Goal: Transaction & Acquisition: Purchase product/service

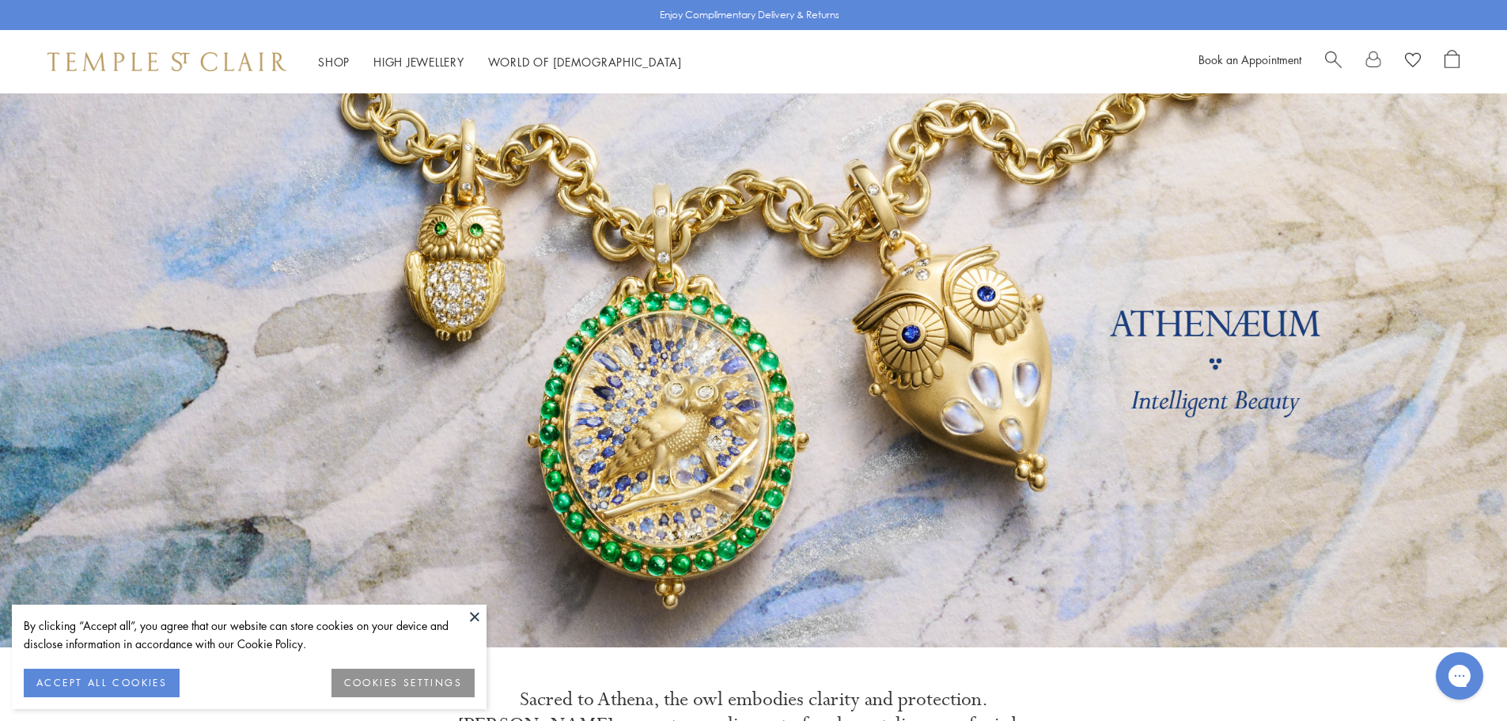
click at [1325, 55] on span "Search" at bounding box center [1333, 58] width 17 height 17
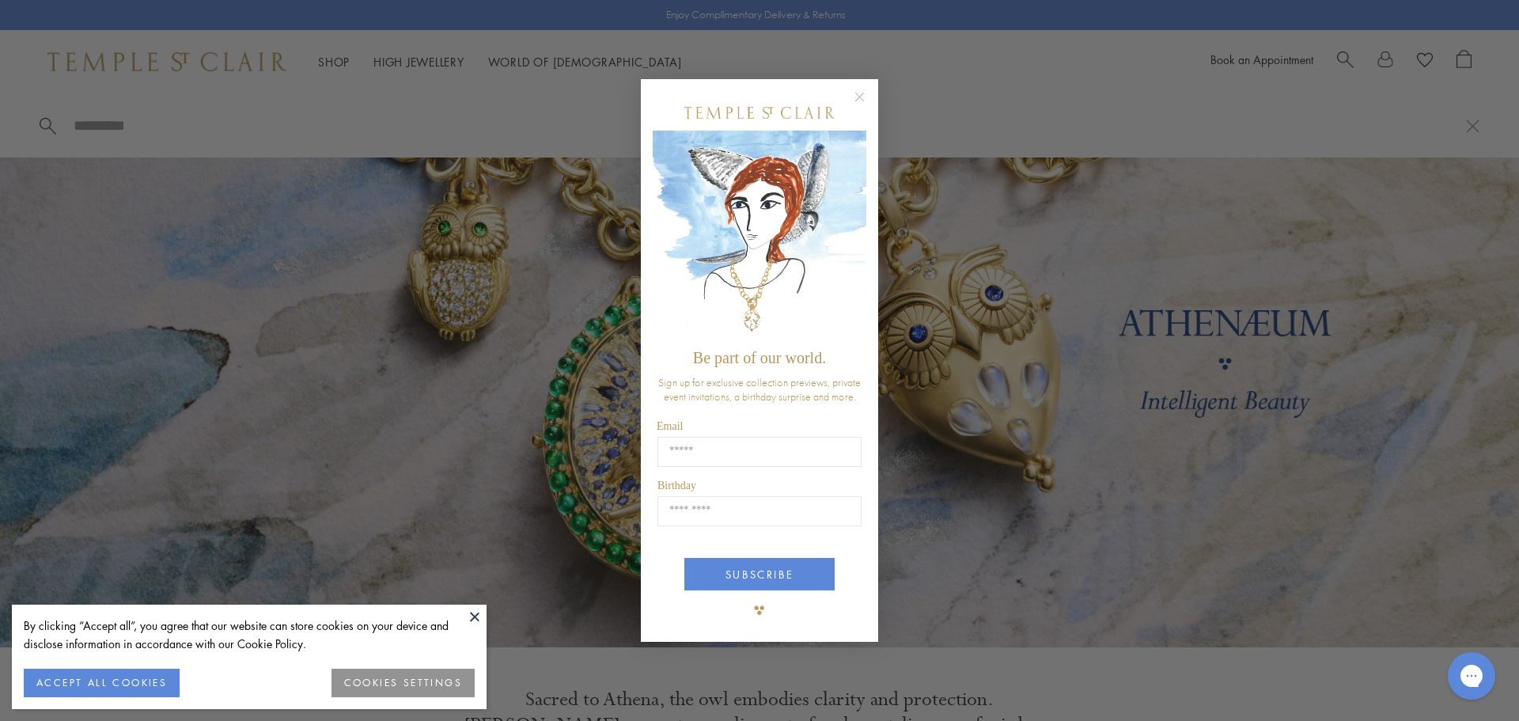
click at [861, 94] on circle "Close dialog" at bounding box center [859, 96] width 19 height 19
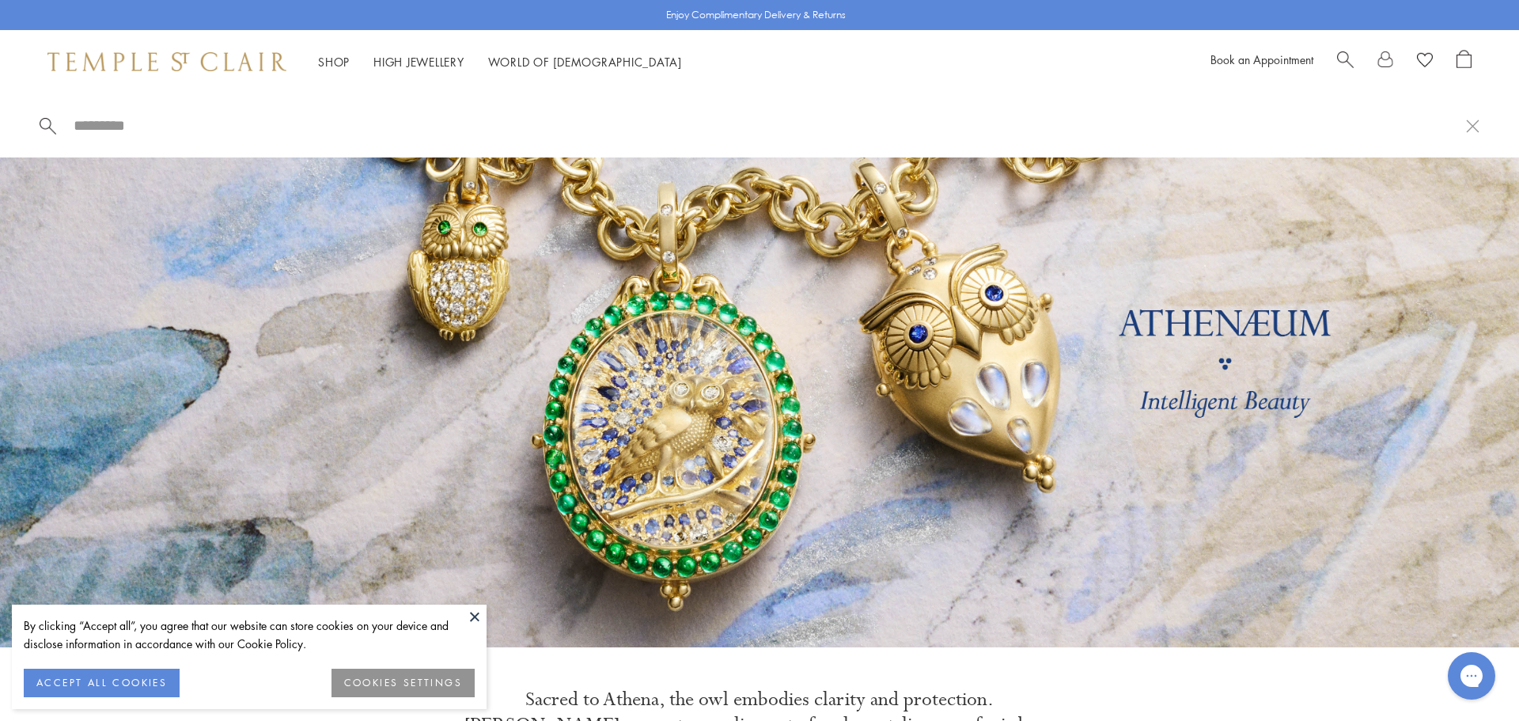
click at [145, 137] on div at bounding box center [759, 125] width 1519 height 64
click at [51, 128] on span at bounding box center [48, 124] width 17 height 16
click at [81, 126] on input "search" at bounding box center [769, 125] width 1394 height 18
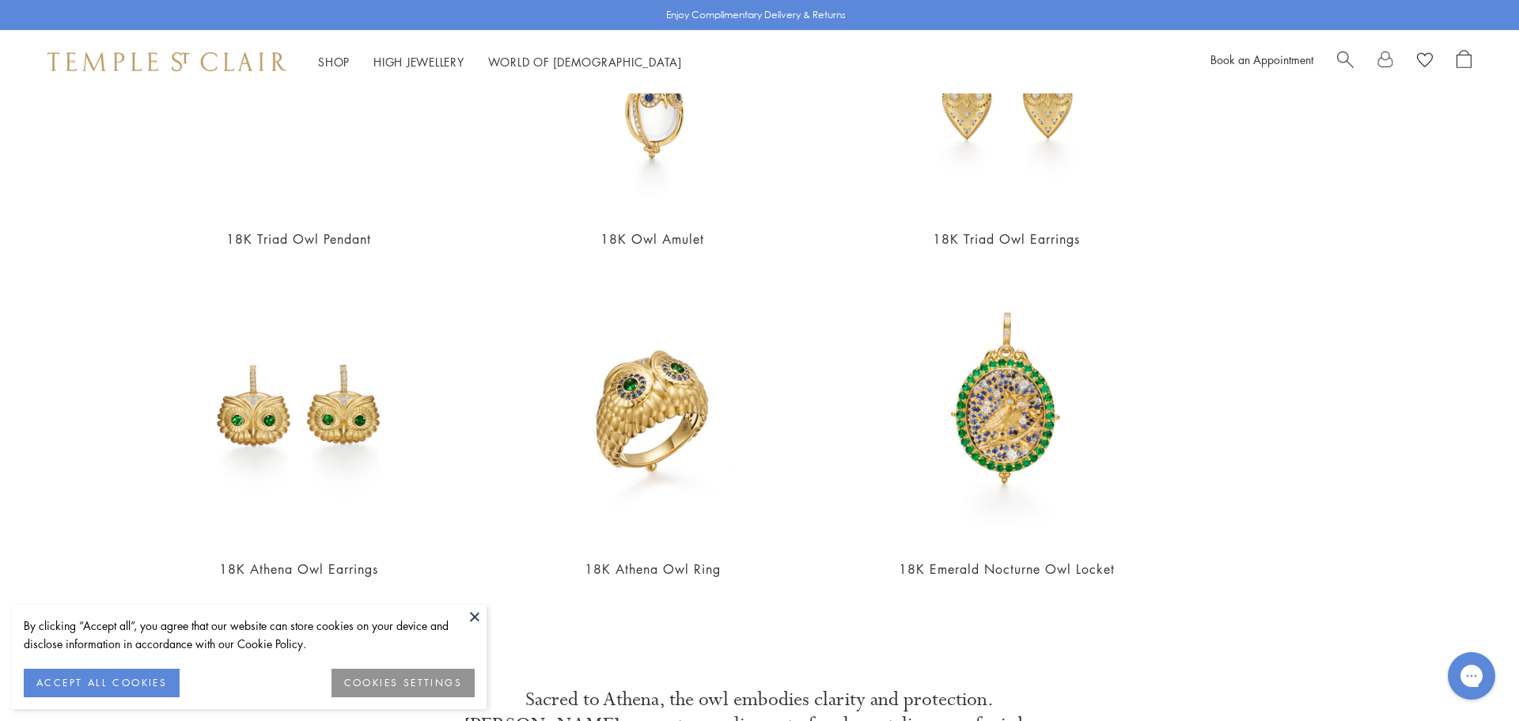
scroll to position [475, 0]
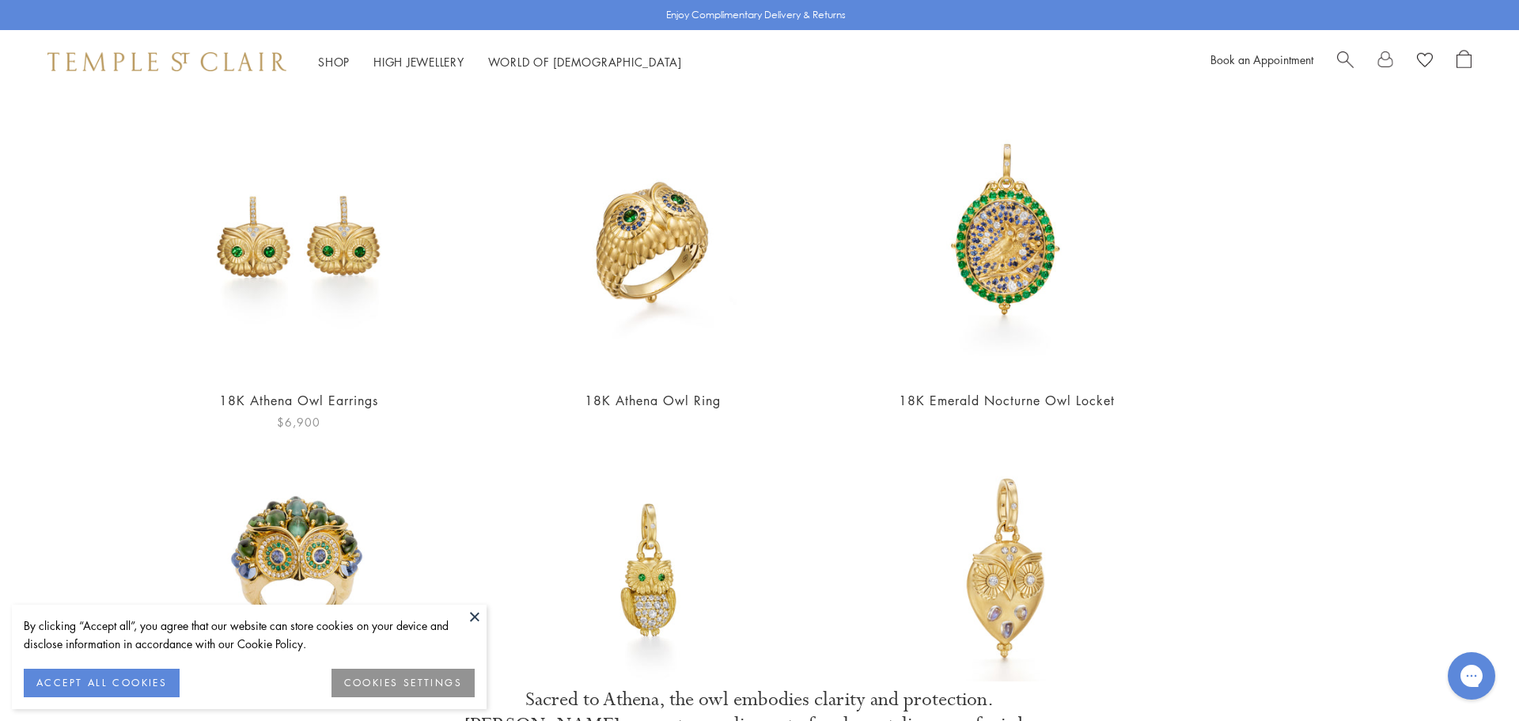
type input "***"
click at [276, 242] on img at bounding box center [298, 238] width 274 height 274
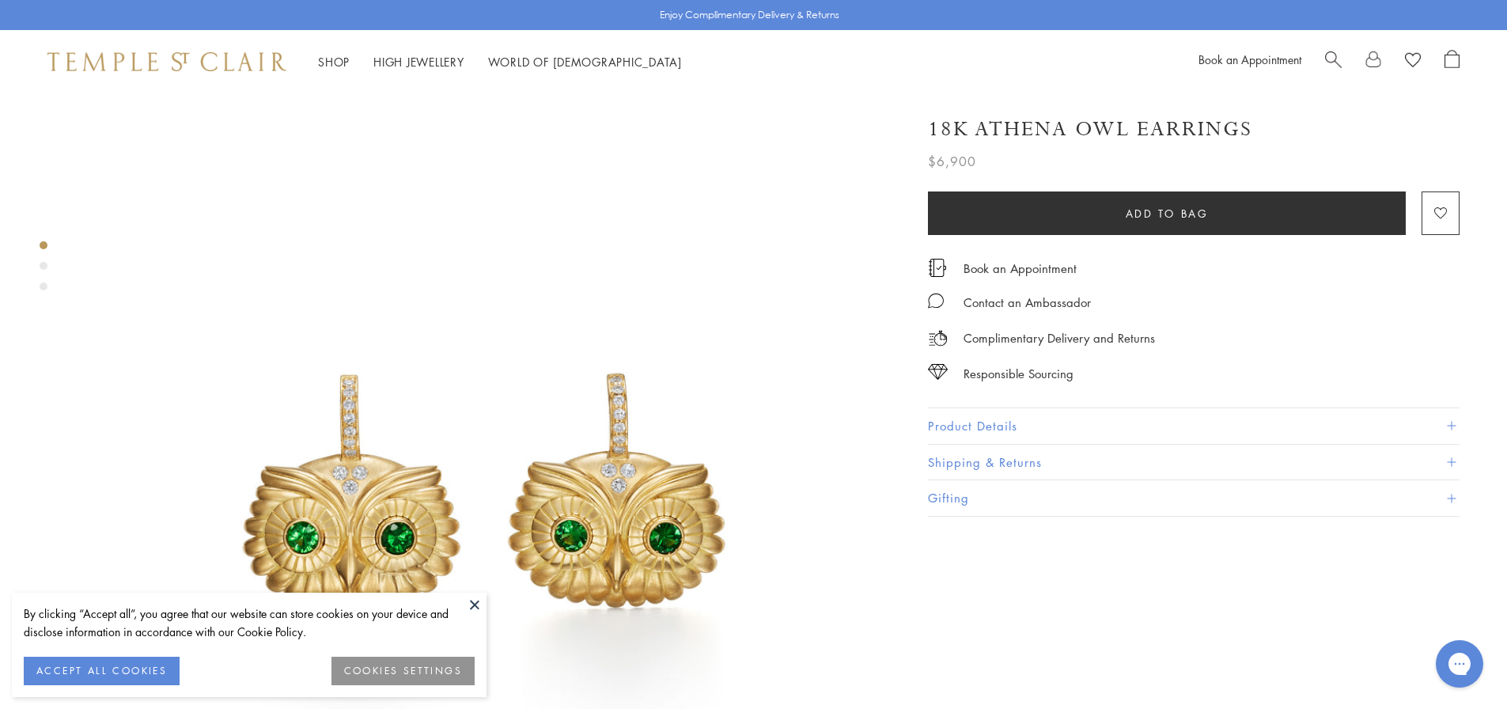
click at [473, 605] on button at bounding box center [475, 604] width 24 height 24
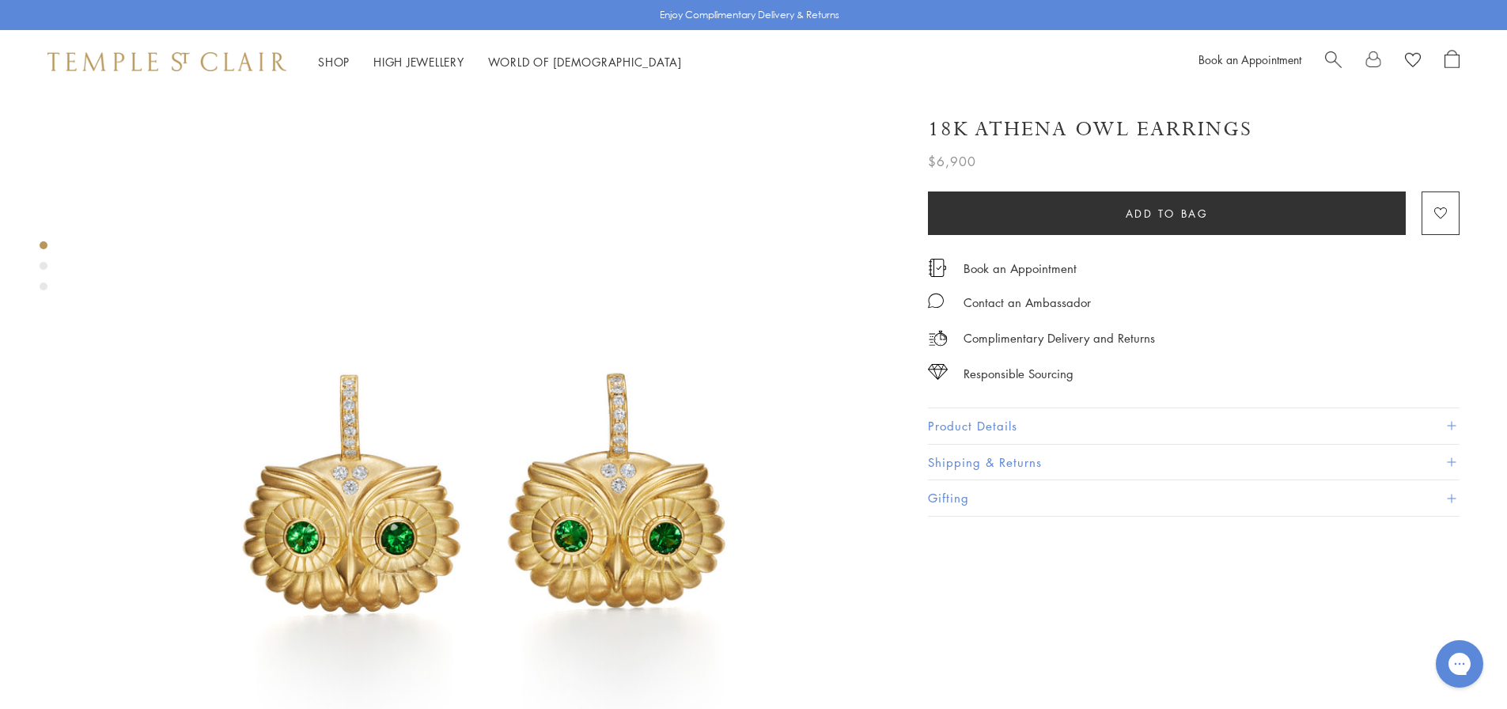
drag, startPoint x: 1020, startPoint y: 418, endPoint x: 1072, endPoint y: 415, distance: 51.5
click at [1020, 418] on button "Product Details" at bounding box center [1193, 426] width 531 height 36
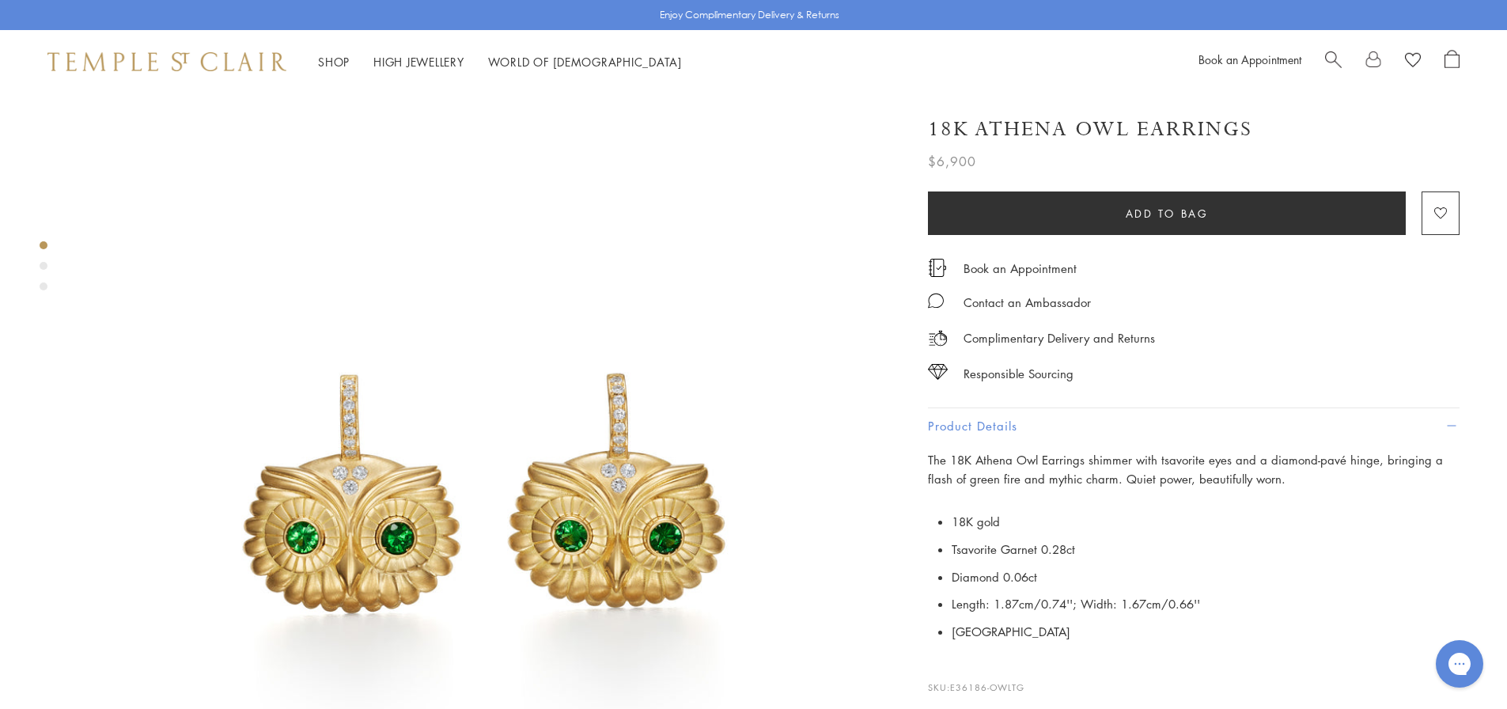
click at [531, 504] on img at bounding box center [484, 498] width 811 height 811
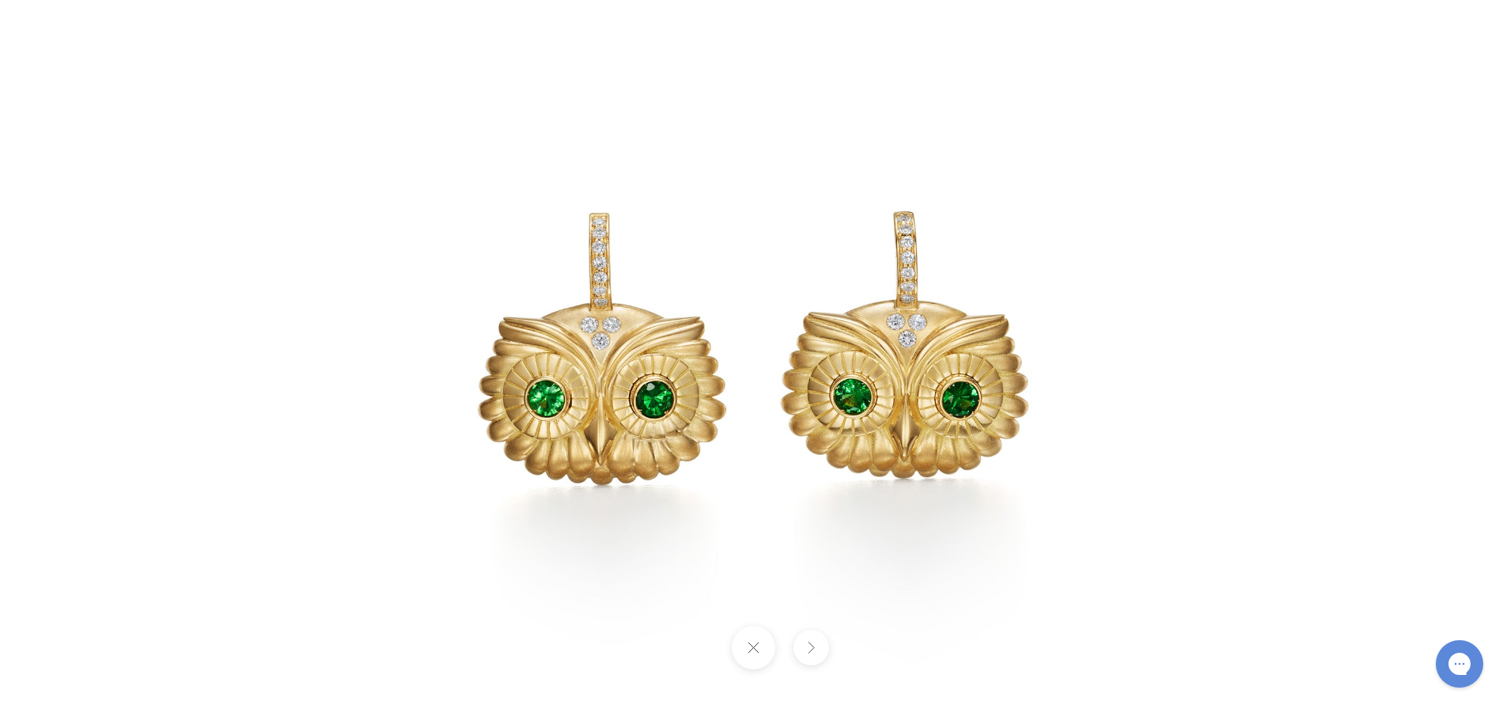
click at [757, 650] on button at bounding box center [753, 647] width 43 height 43
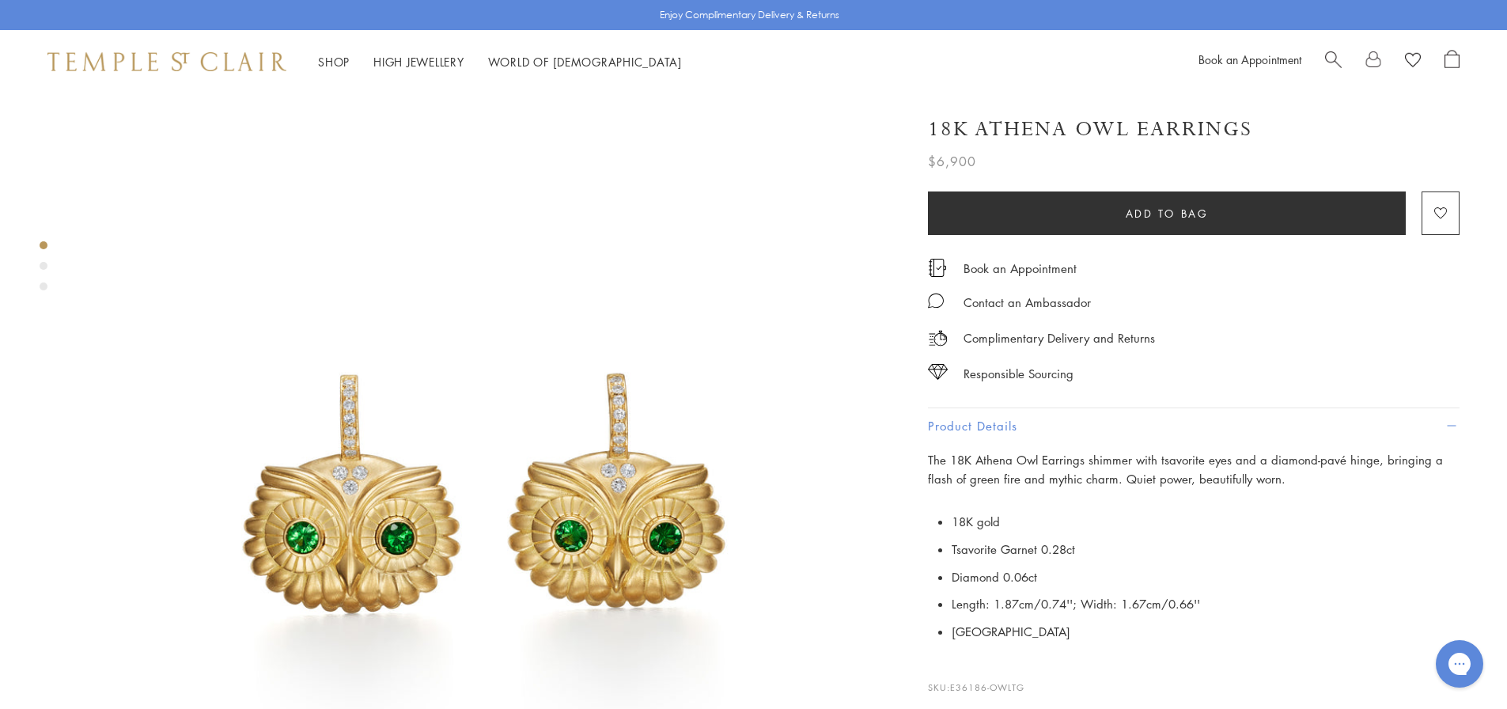
click at [1325, 54] on span "Search" at bounding box center [1333, 58] width 17 height 17
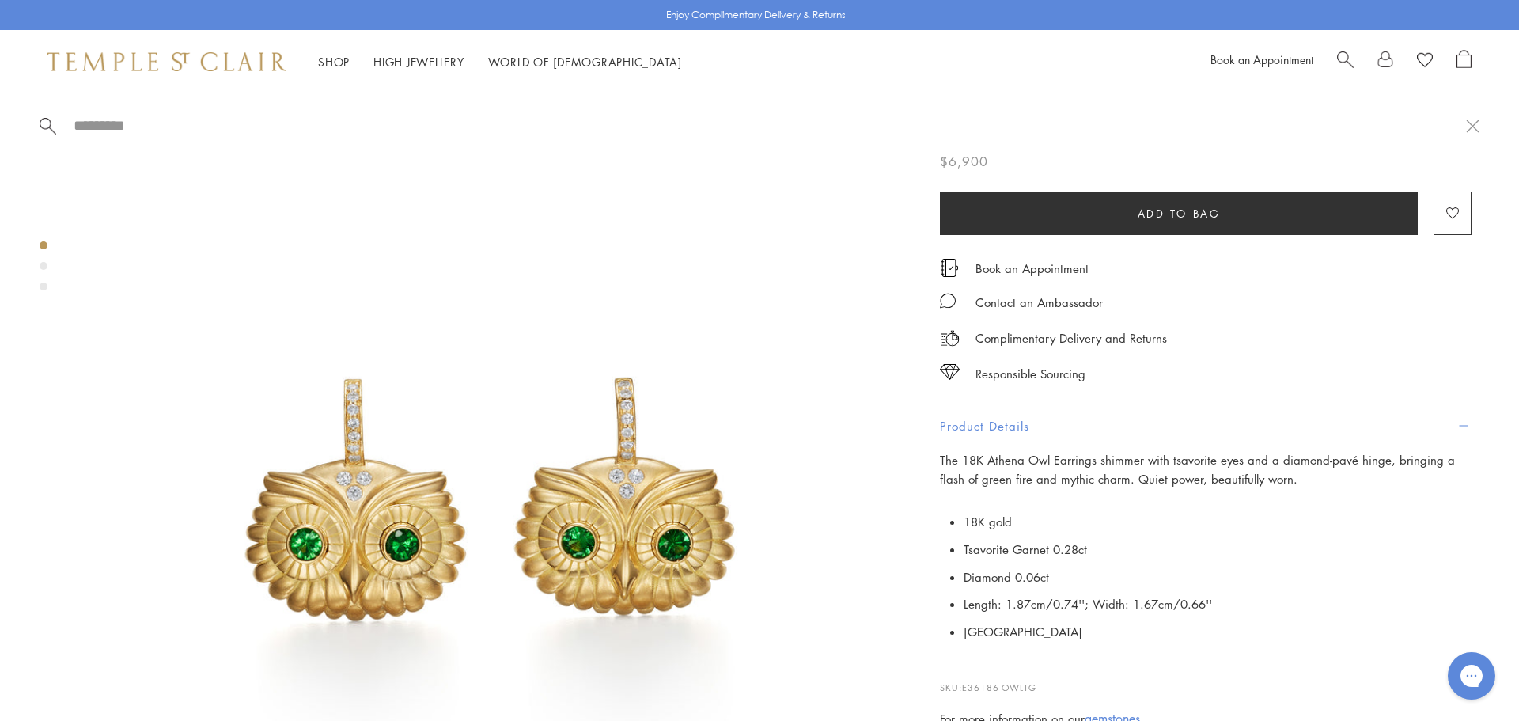
click at [112, 124] on input "search" at bounding box center [769, 125] width 1394 height 18
paste input "**********"
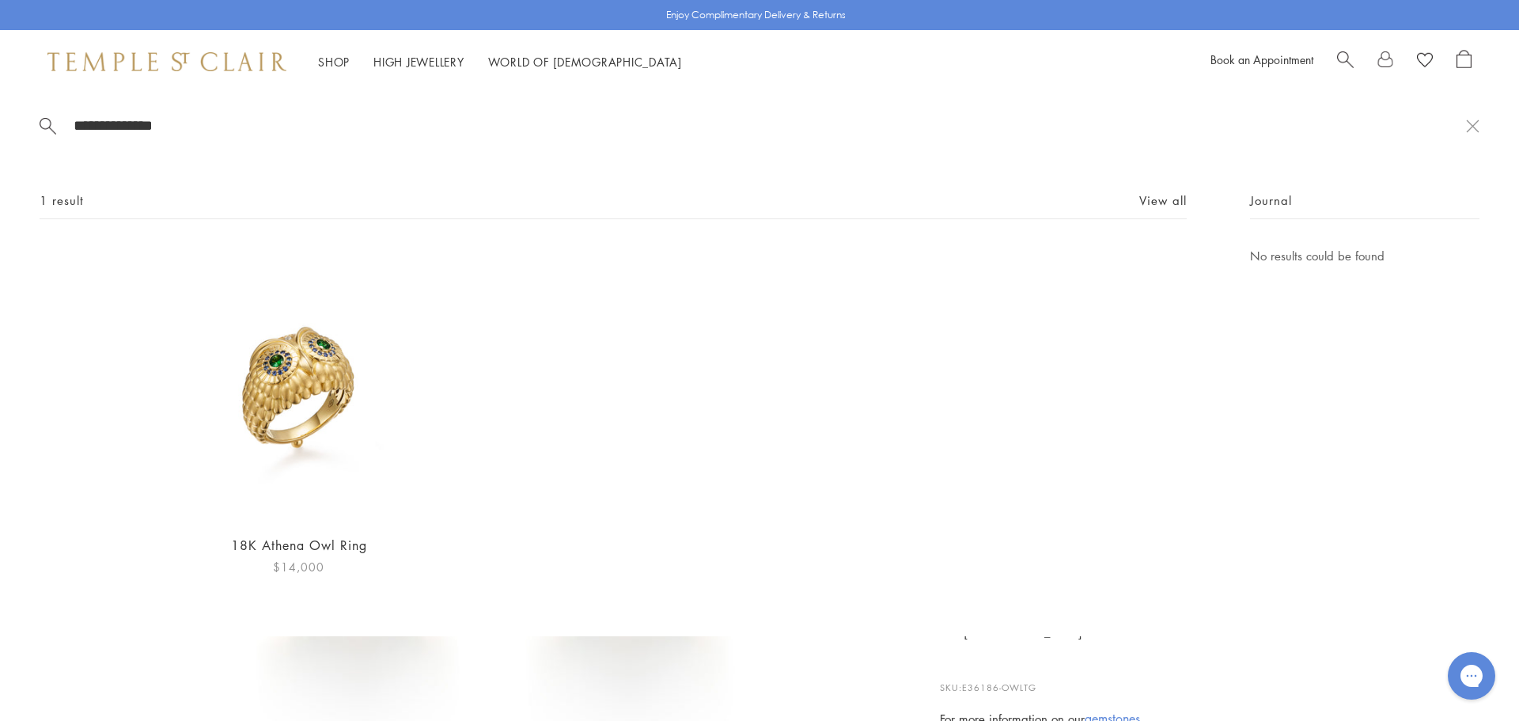
type input "**********"
click at [315, 388] on img at bounding box center [298, 383] width 274 height 274
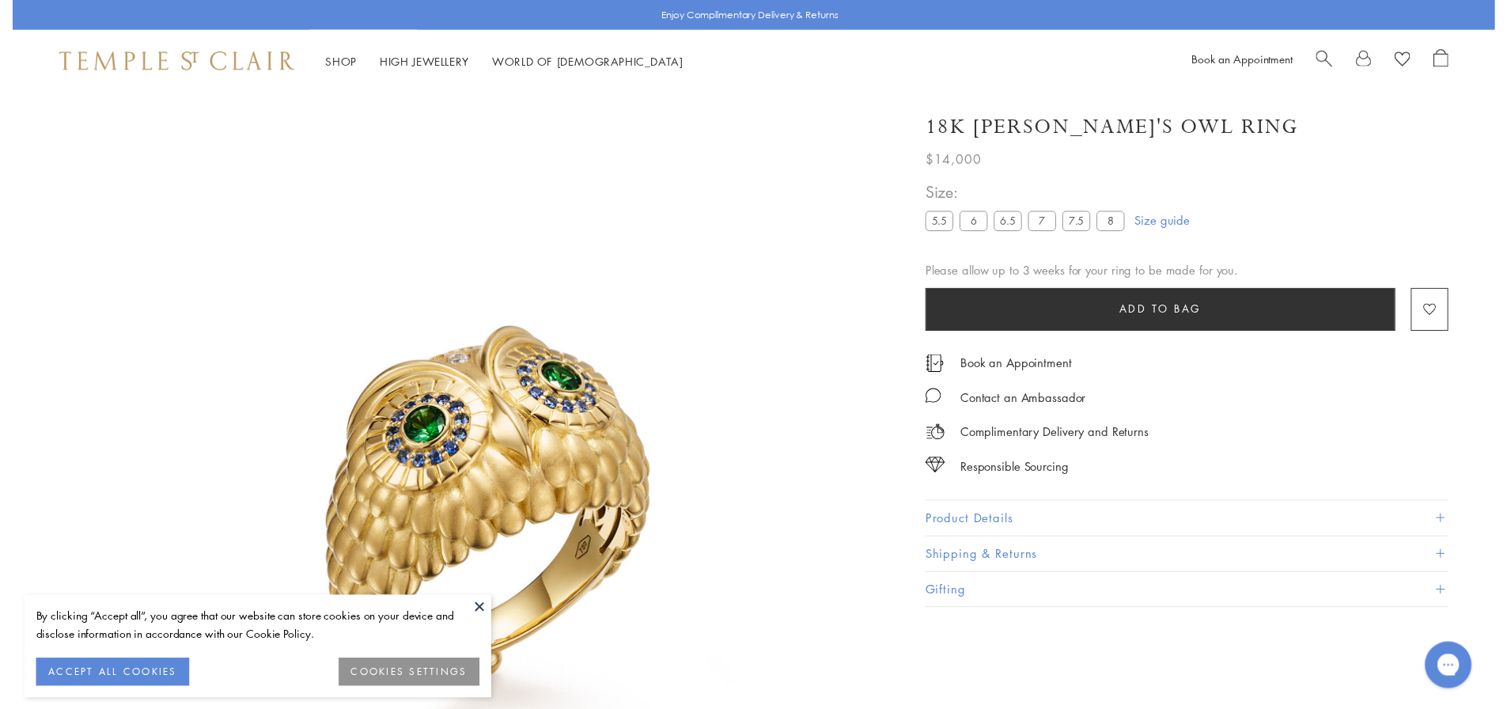
scroll to position [93, 0]
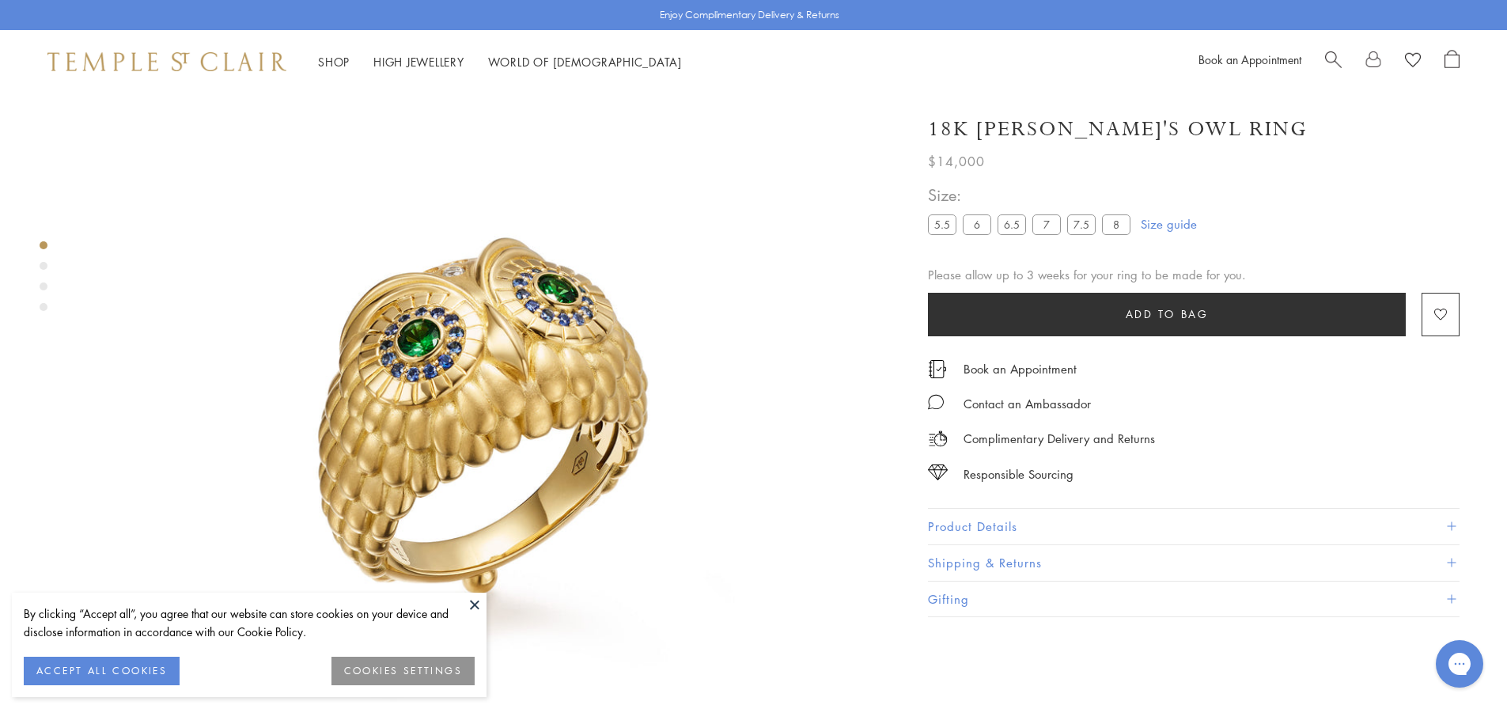
click at [505, 410] on img at bounding box center [484, 404] width 811 height 808
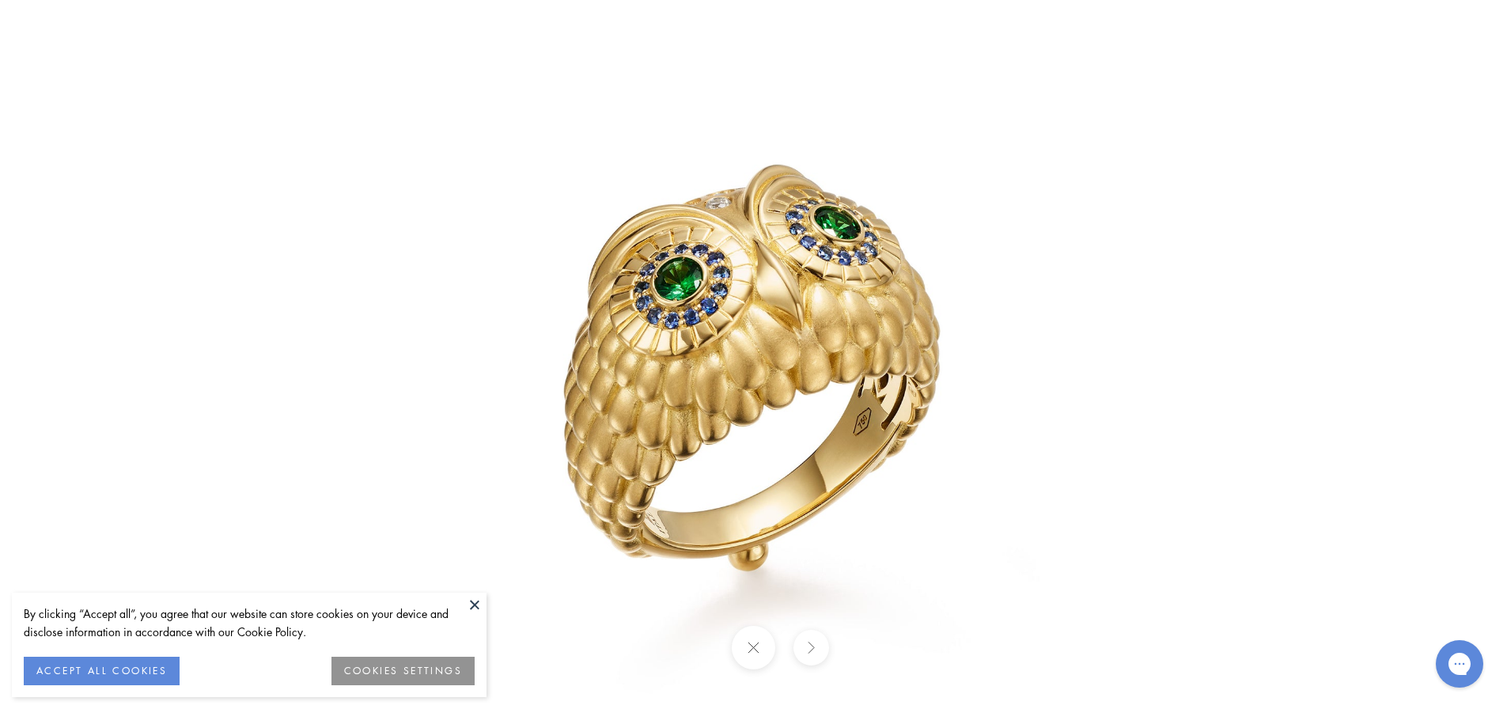
click at [475, 604] on button at bounding box center [475, 604] width 24 height 24
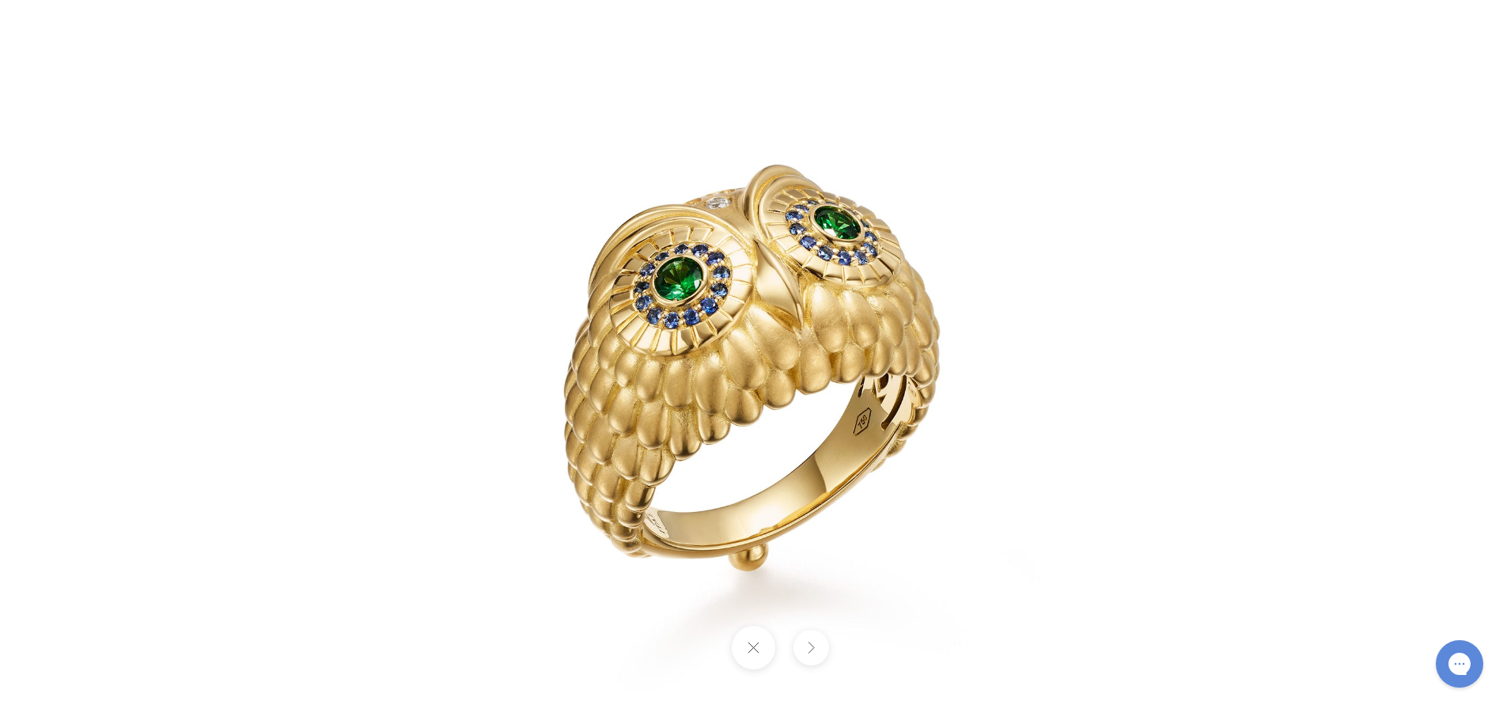
click at [750, 657] on button at bounding box center [753, 647] width 43 height 43
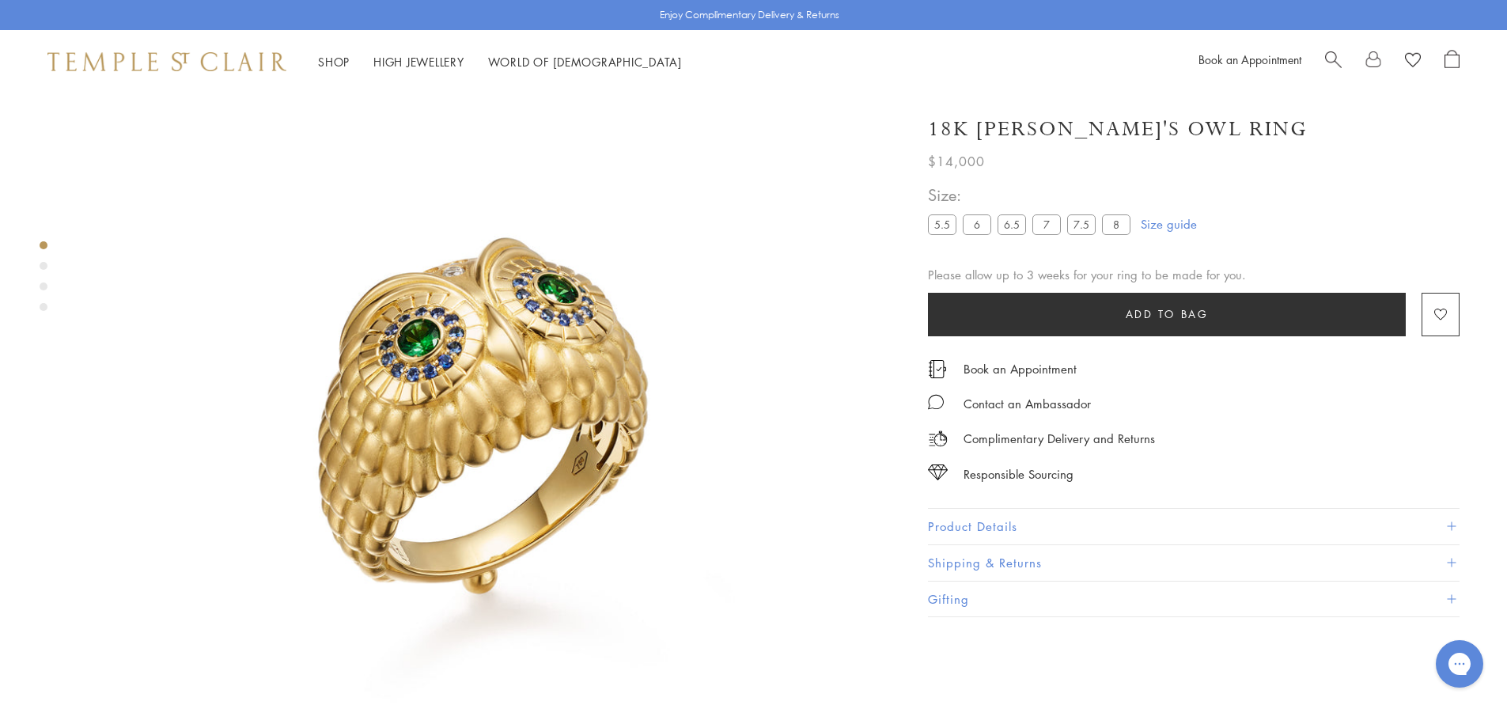
click at [1046, 526] on button "Product Details" at bounding box center [1193, 527] width 531 height 36
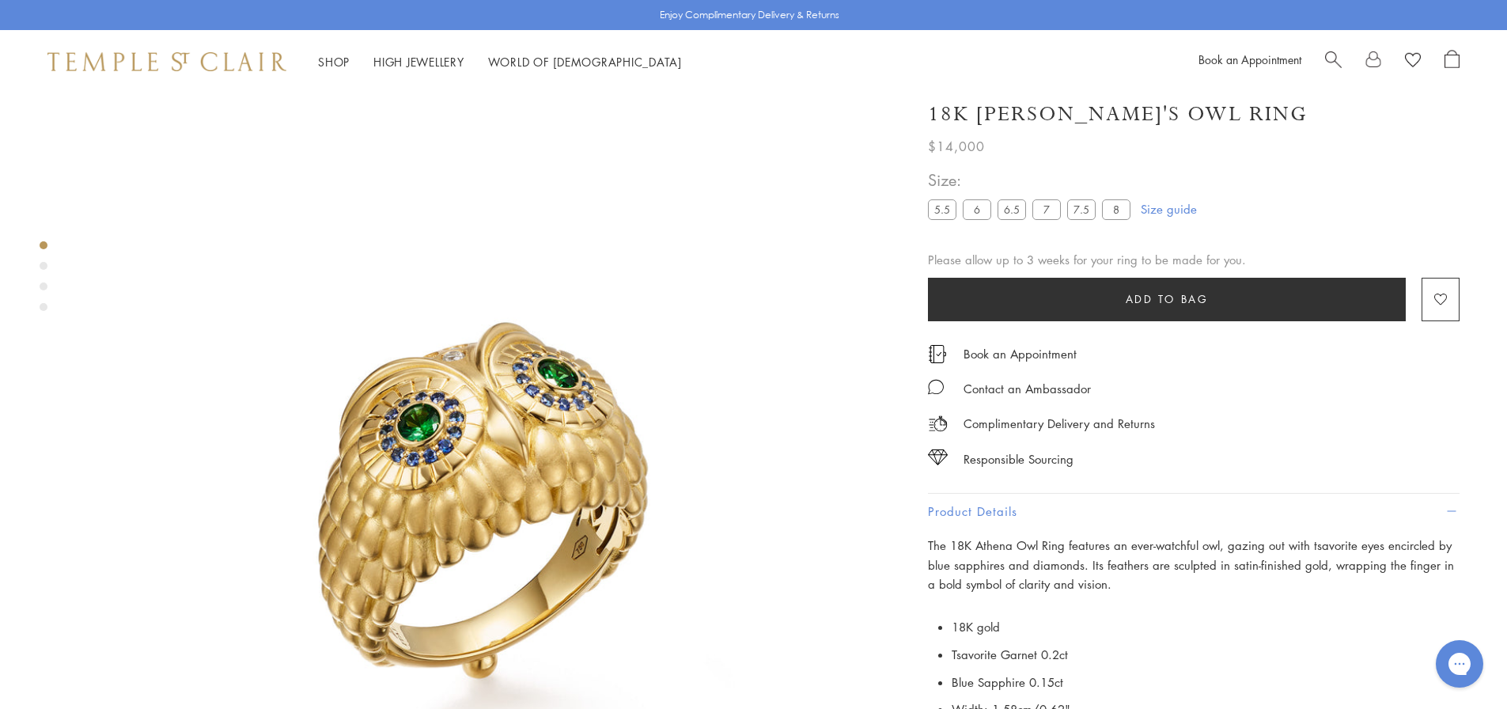
scroll to position [0, 0]
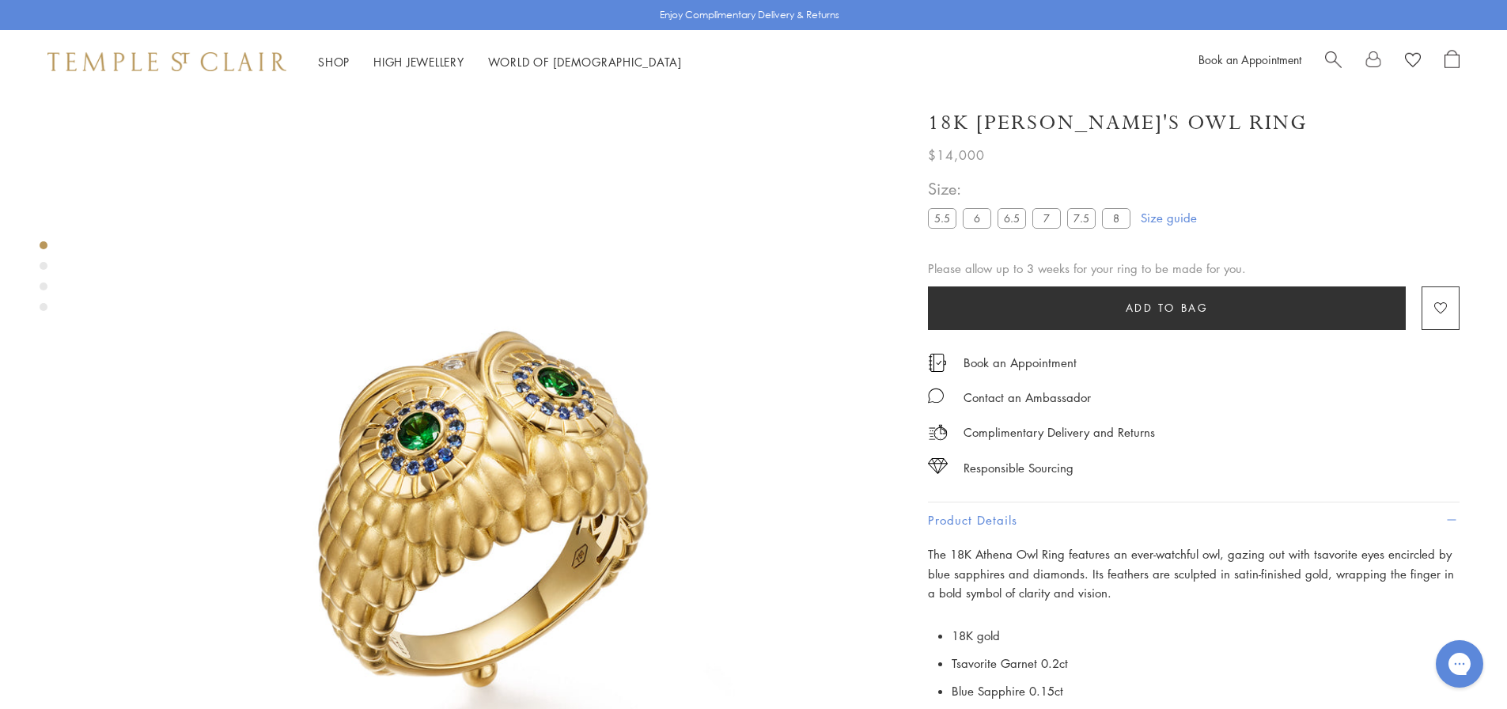
click at [1008, 225] on label "6.5" at bounding box center [1011, 218] width 28 height 20
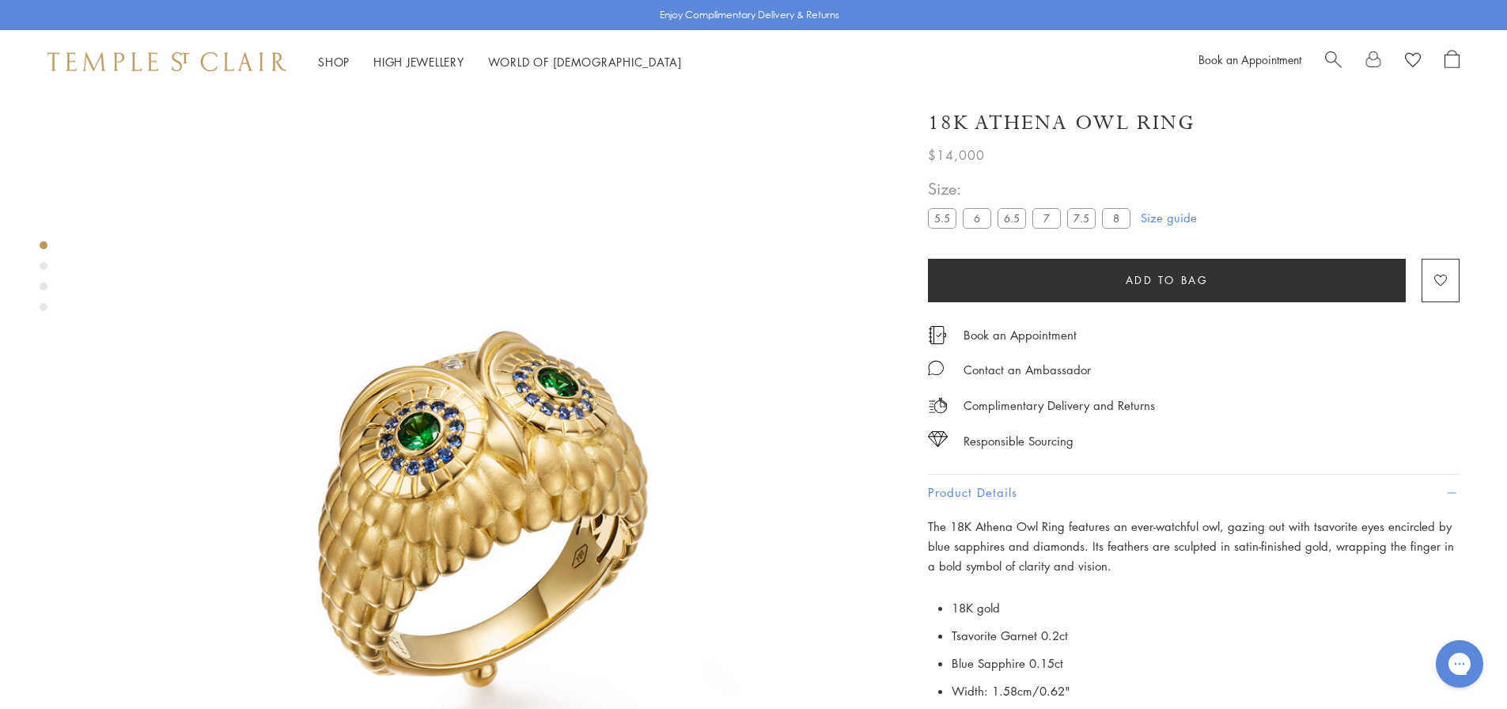
click at [1335, 57] on span "Search" at bounding box center [1333, 58] width 17 height 17
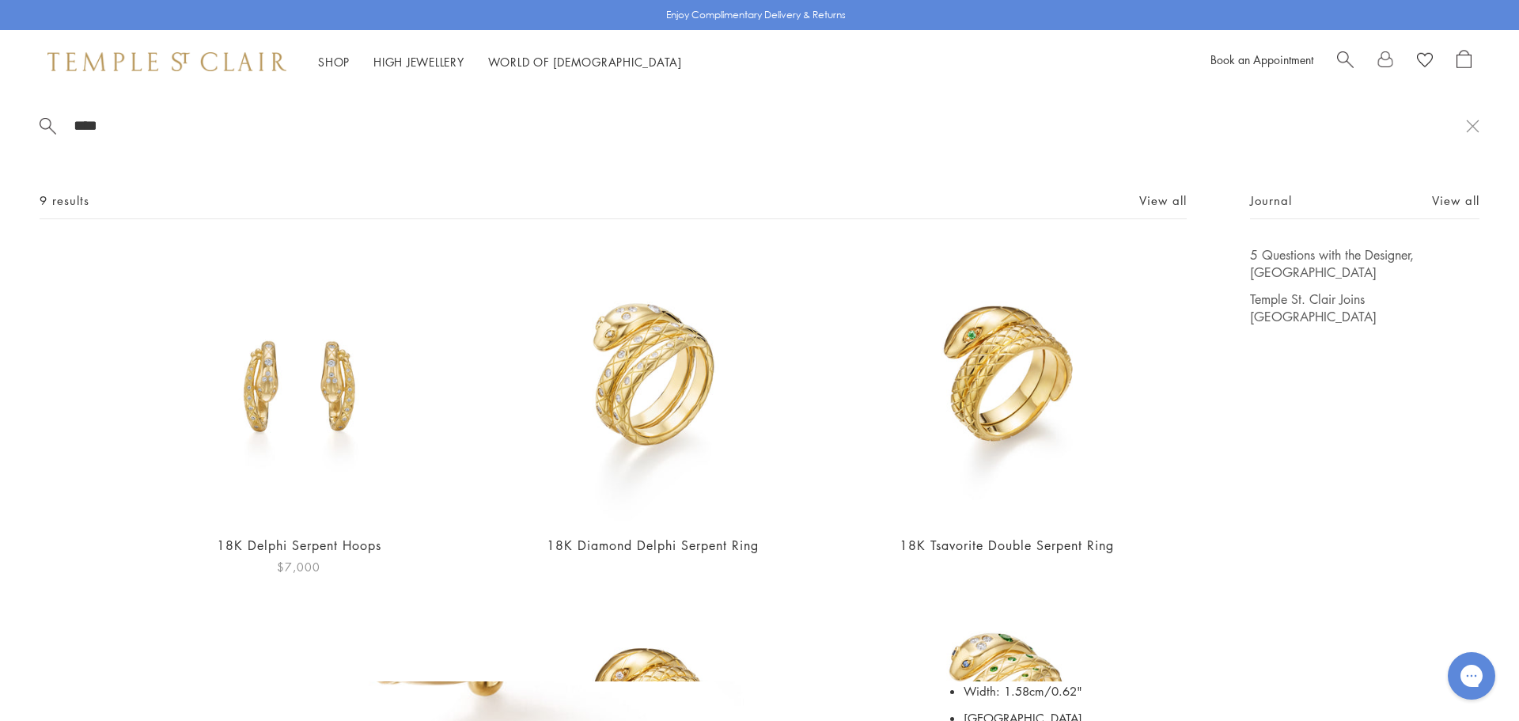
type input "****"
click at [297, 362] on img at bounding box center [298, 383] width 274 height 274
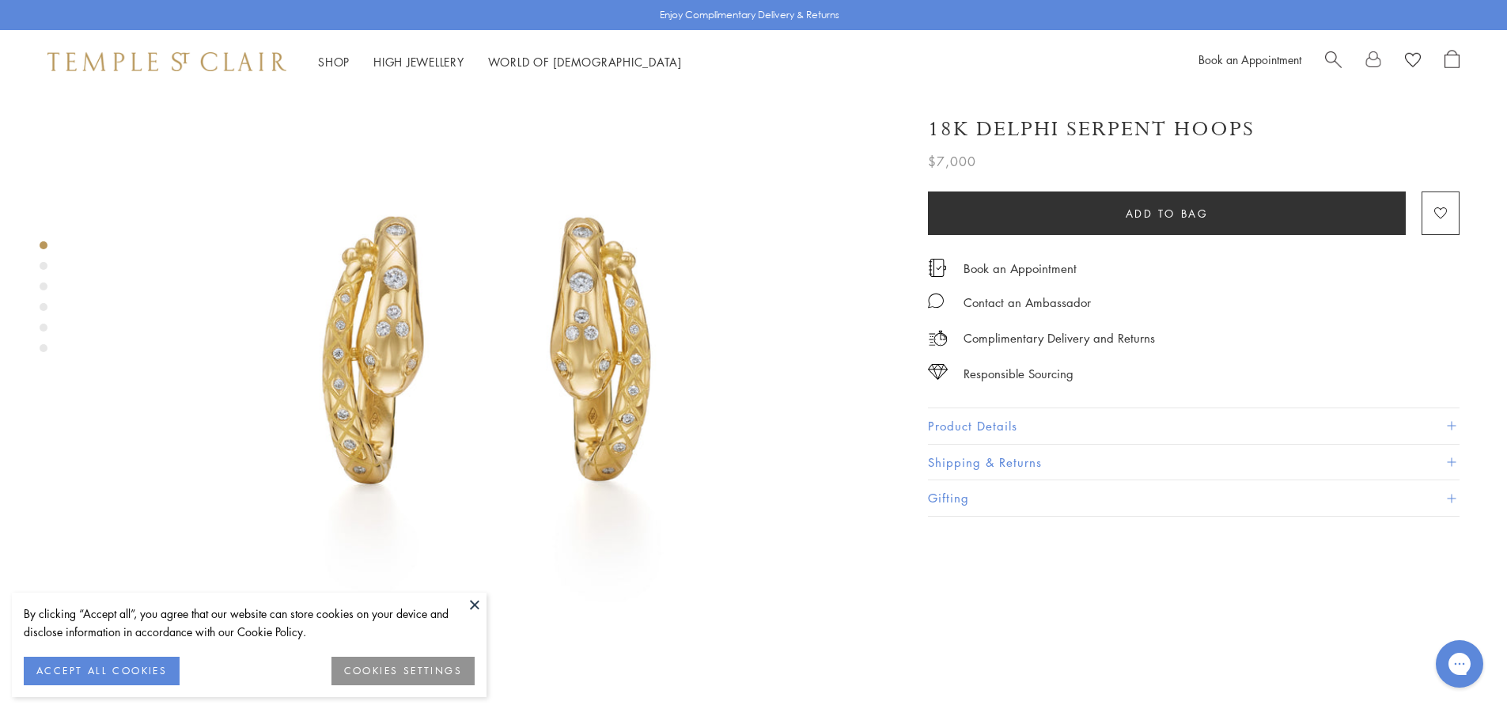
scroll to position [158, 0]
click at [1023, 414] on button "Product Details" at bounding box center [1193, 426] width 531 height 36
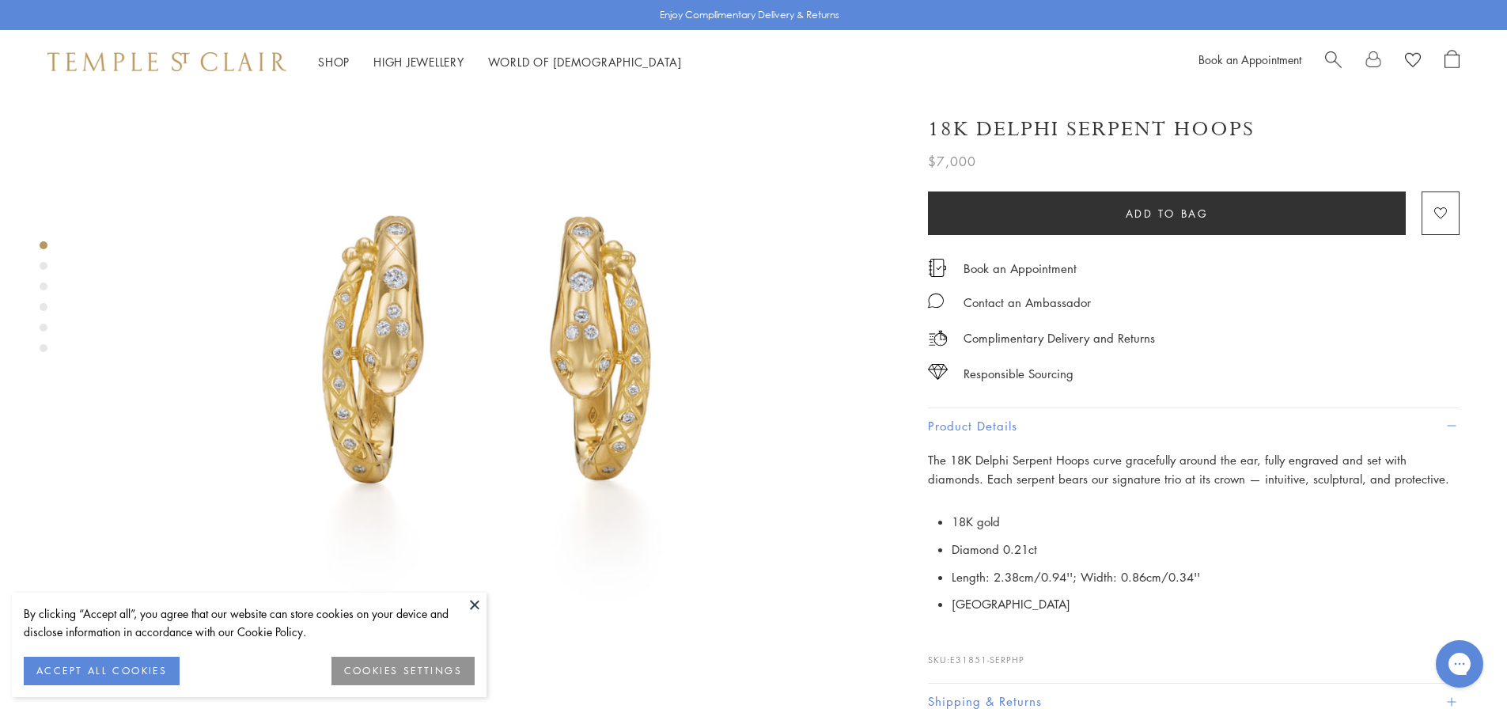
click at [485, 370] on img at bounding box center [484, 340] width 811 height 811
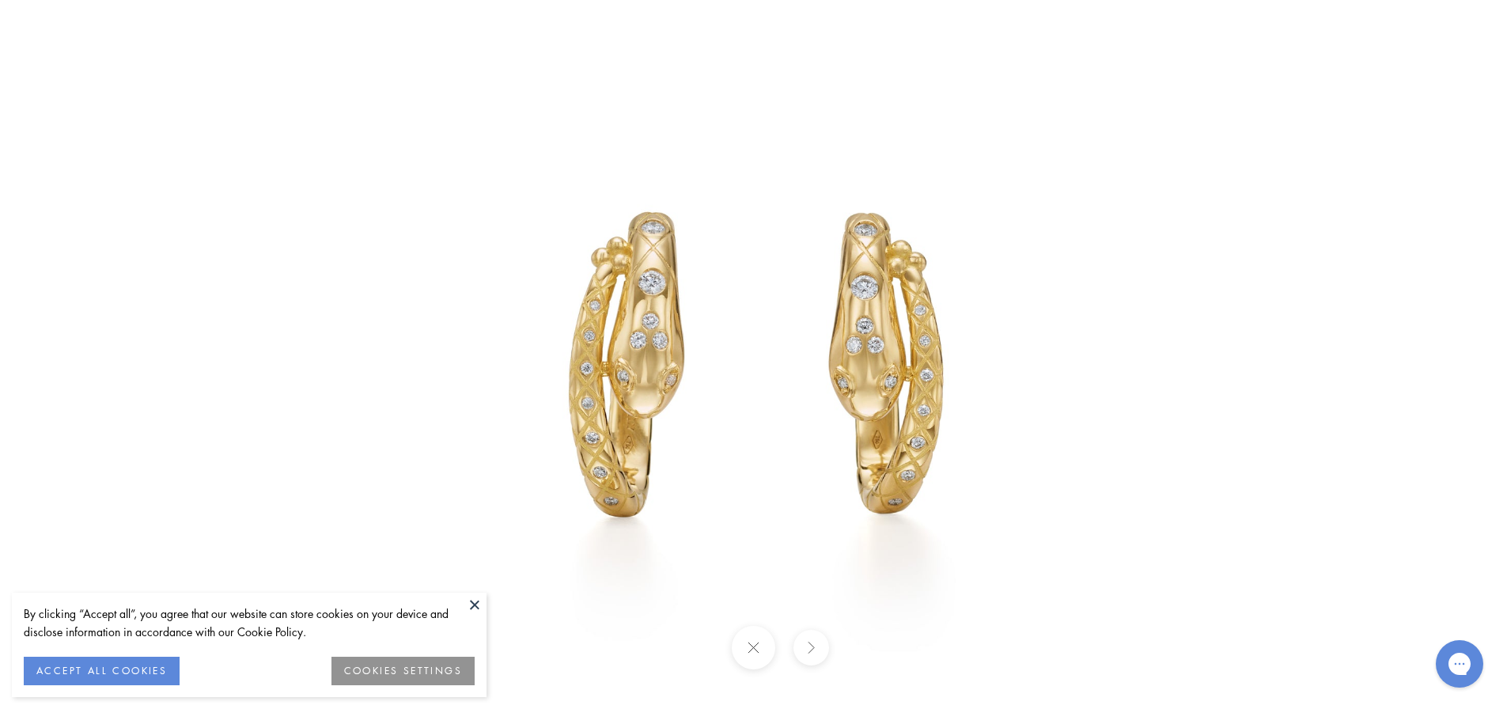
click at [471, 605] on button at bounding box center [475, 604] width 24 height 24
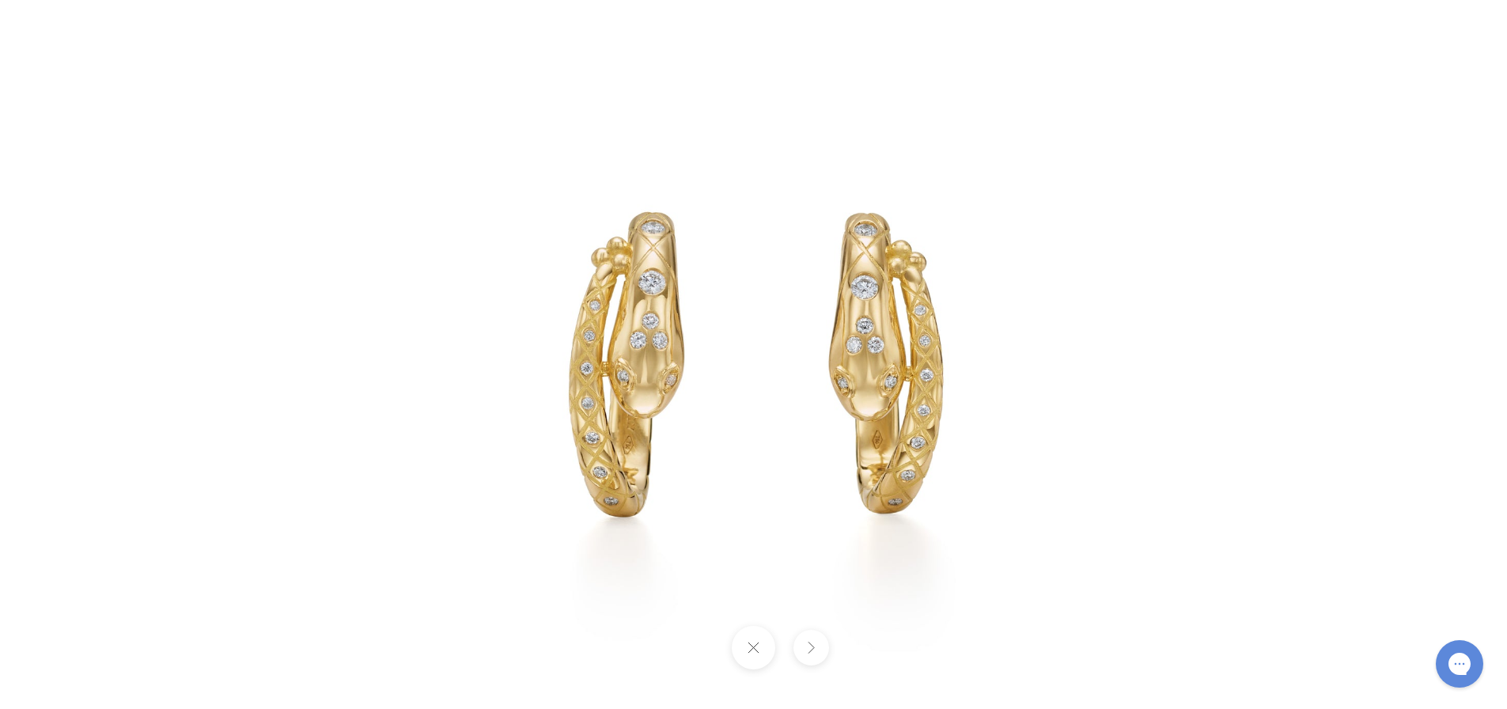
click at [762, 660] on button at bounding box center [753, 647] width 43 height 43
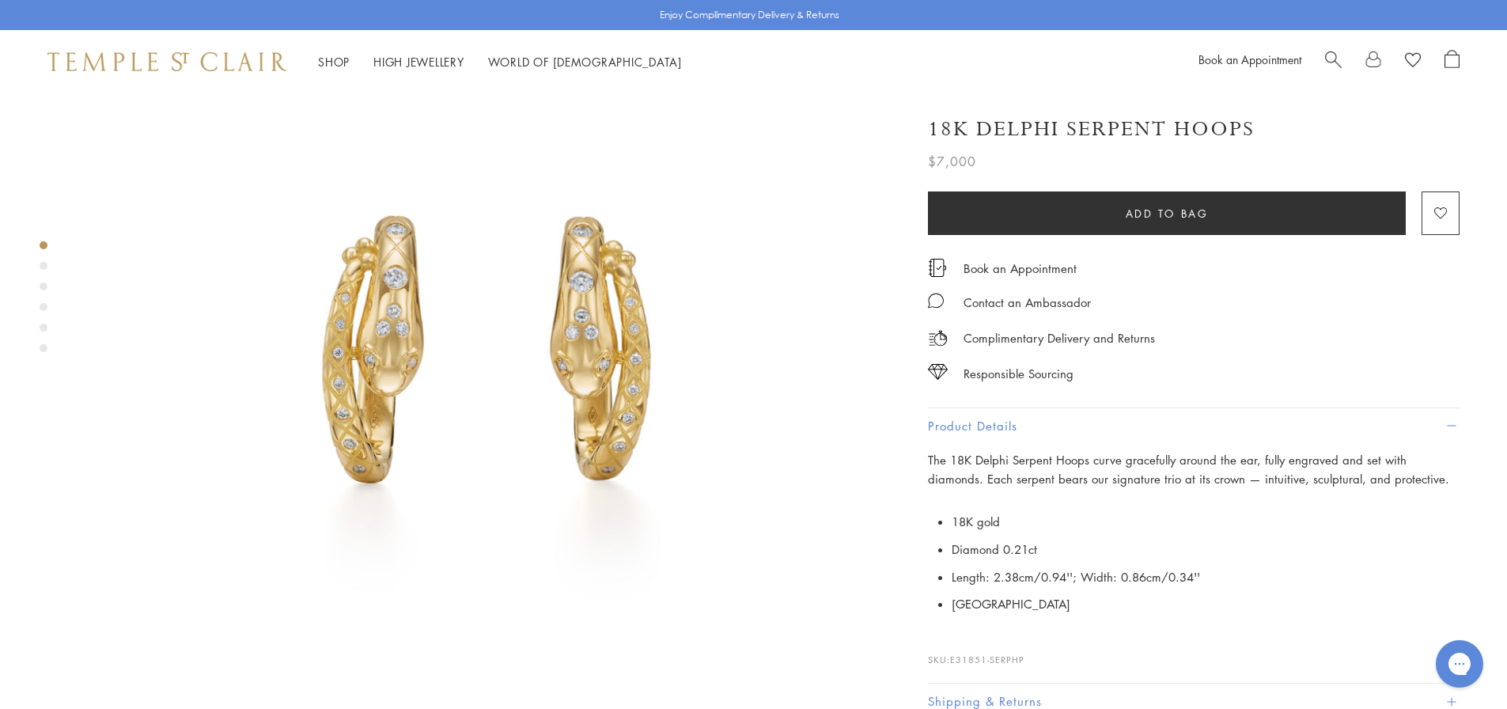
click at [1333, 510] on li "18K gold" at bounding box center [1205, 522] width 508 height 28
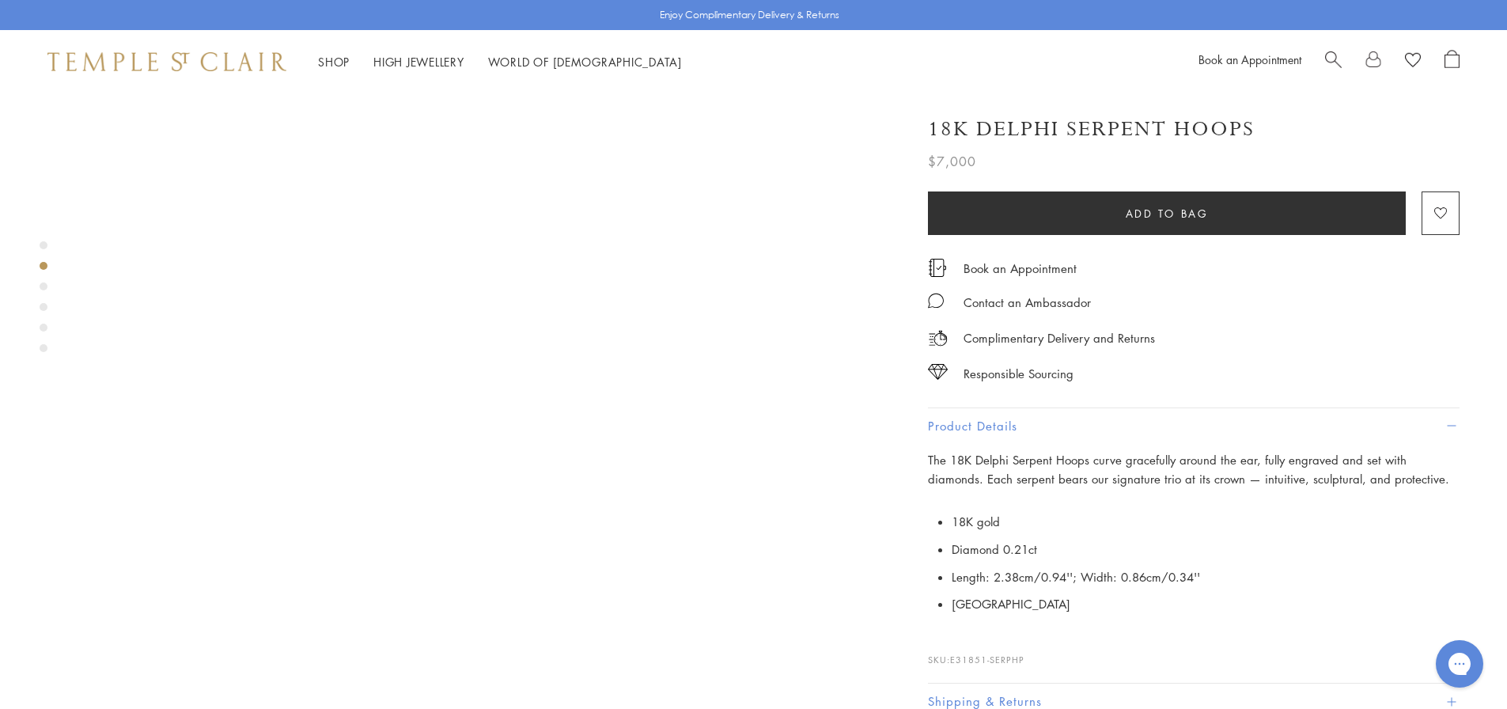
scroll to position [870, 0]
